Goal: Information Seeking & Learning: Learn about a topic

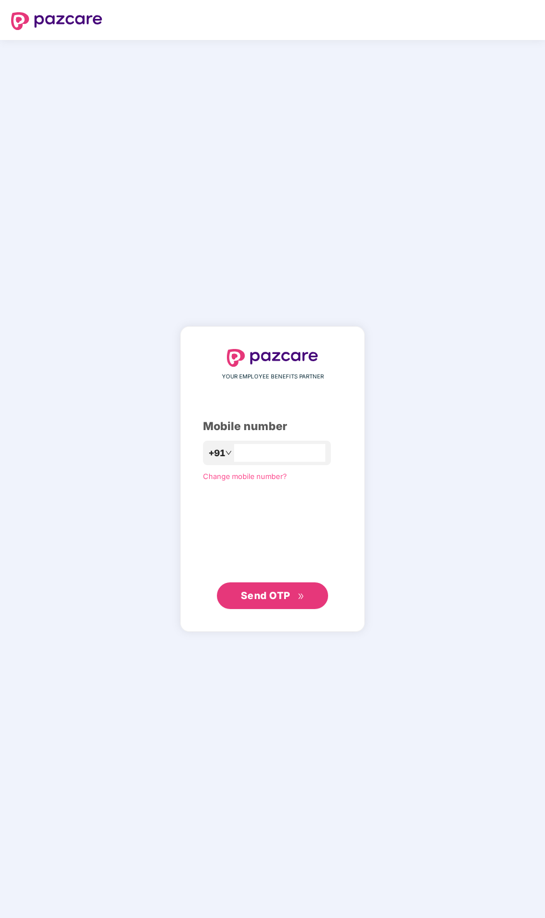
click at [253, 462] on input "number" at bounding box center [279, 453] width 91 height 18
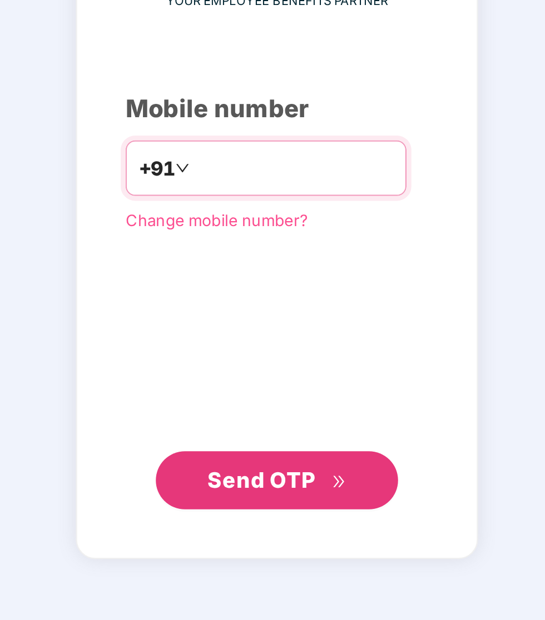
type input "**********"
click at [321, 461] on div "Send OTP" at bounding box center [272, 447] width 139 height 27
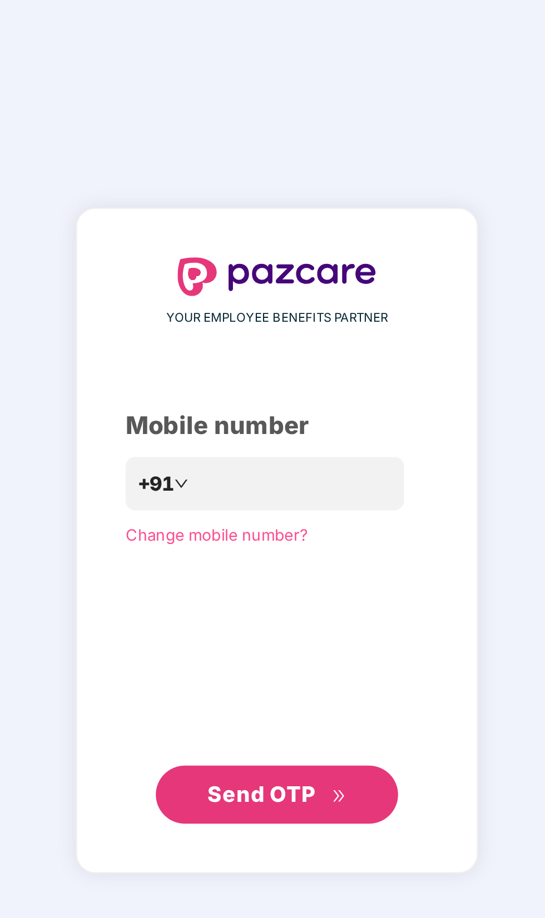
scroll to position [122, 0]
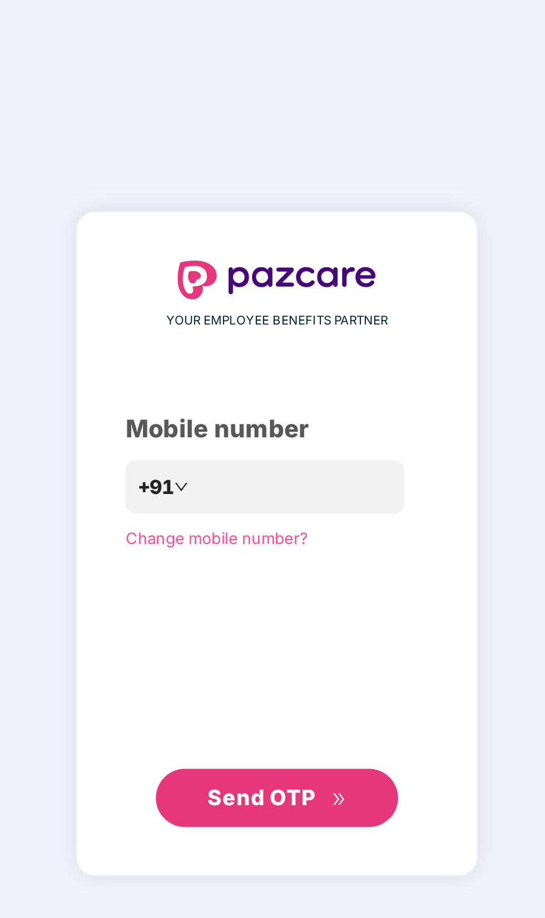
click at [305, 560] on div "**********" at bounding box center [272, 479] width 185 height 306
click at [305, 583] on button "Send OTP" at bounding box center [272, 596] width 111 height 27
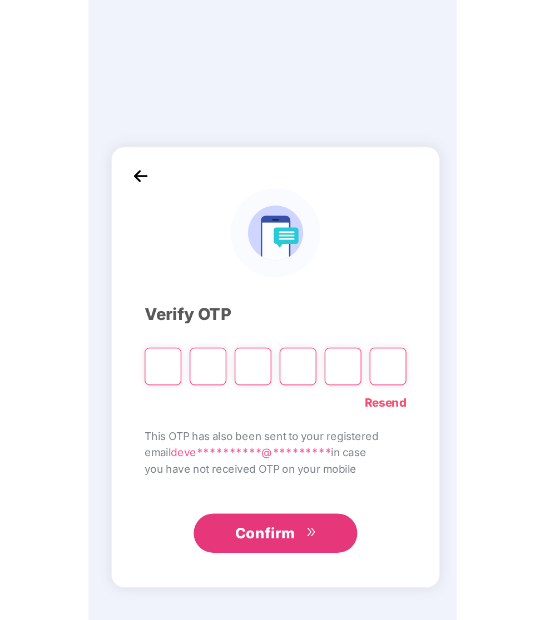
scroll to position [125, 0]
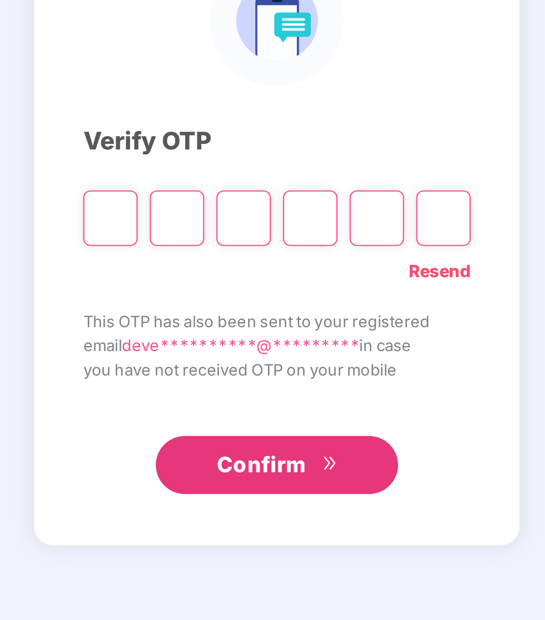
type input "*"
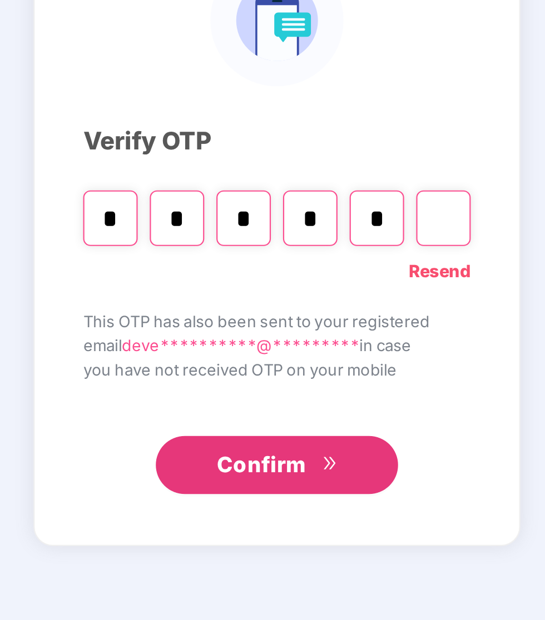
type input "*"
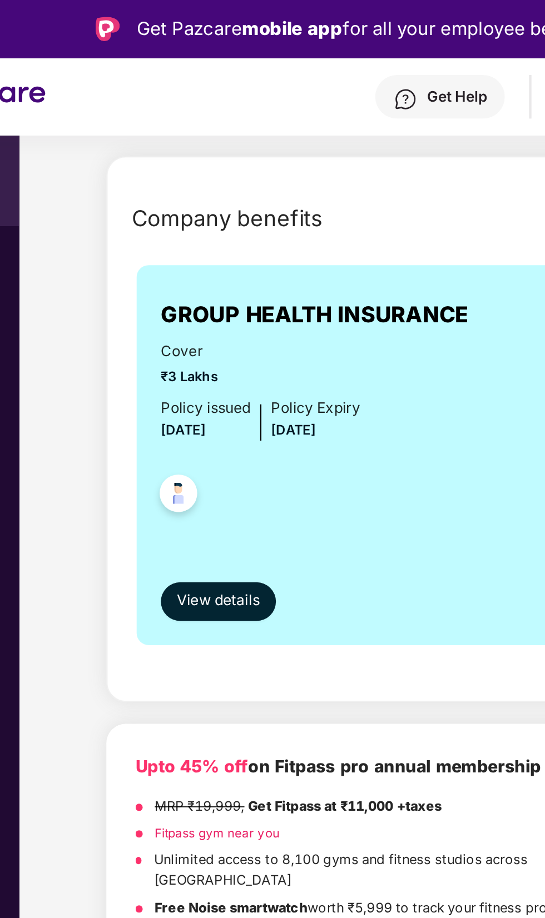
scroll to position [148, 0]
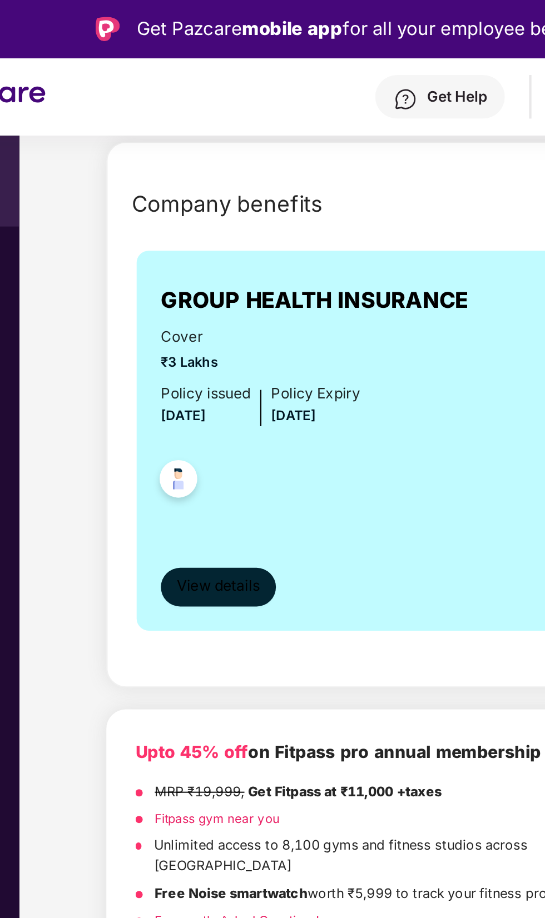
click at [183, 267] on span "View details" at bounding box center [165, 269] width 38 height 11
